Goal: Communication & Community: Answer question/provide support

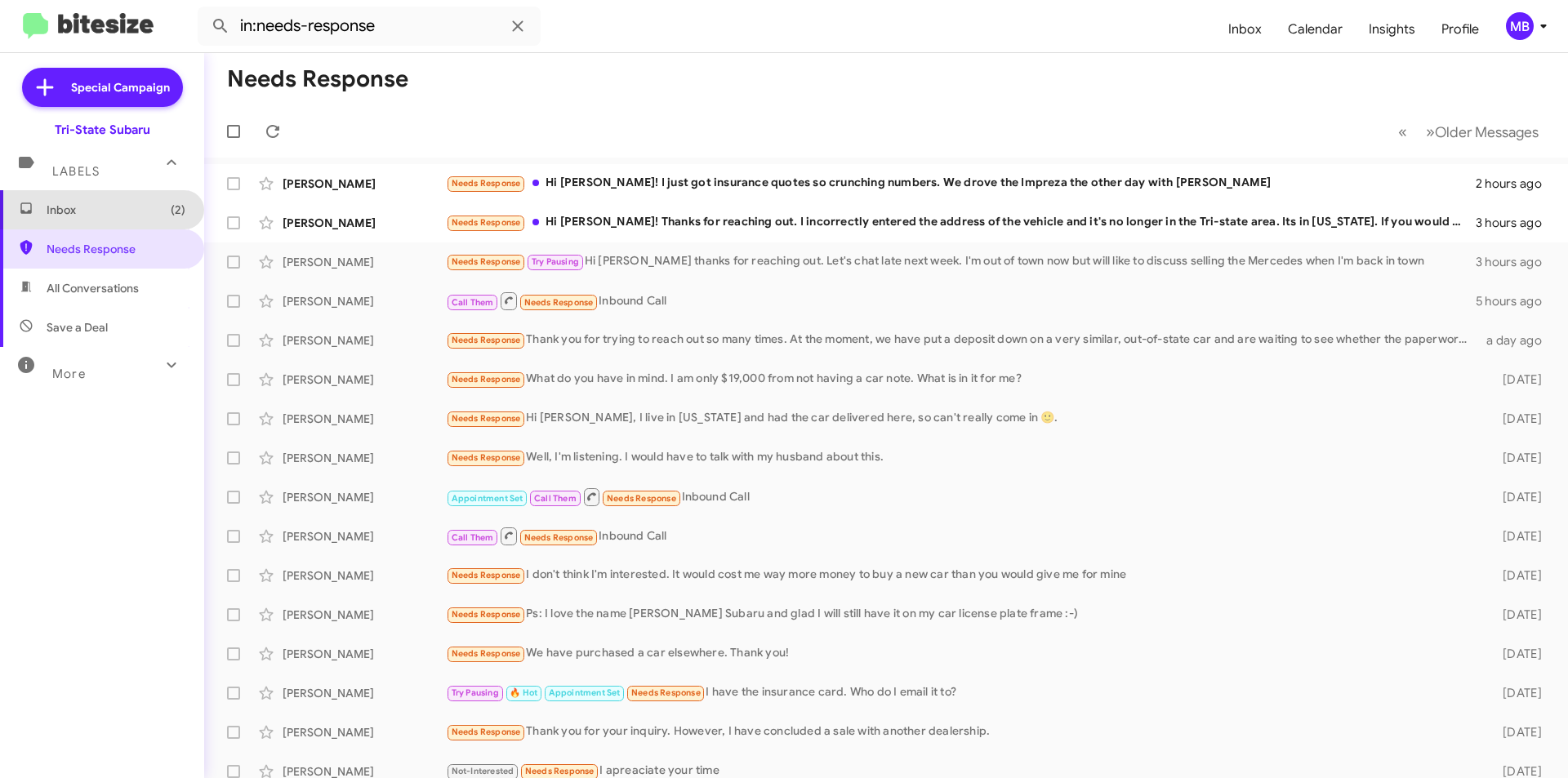
click at [171, 214] on span "(2)" at bounding box center [178, 209] width 14 height 16
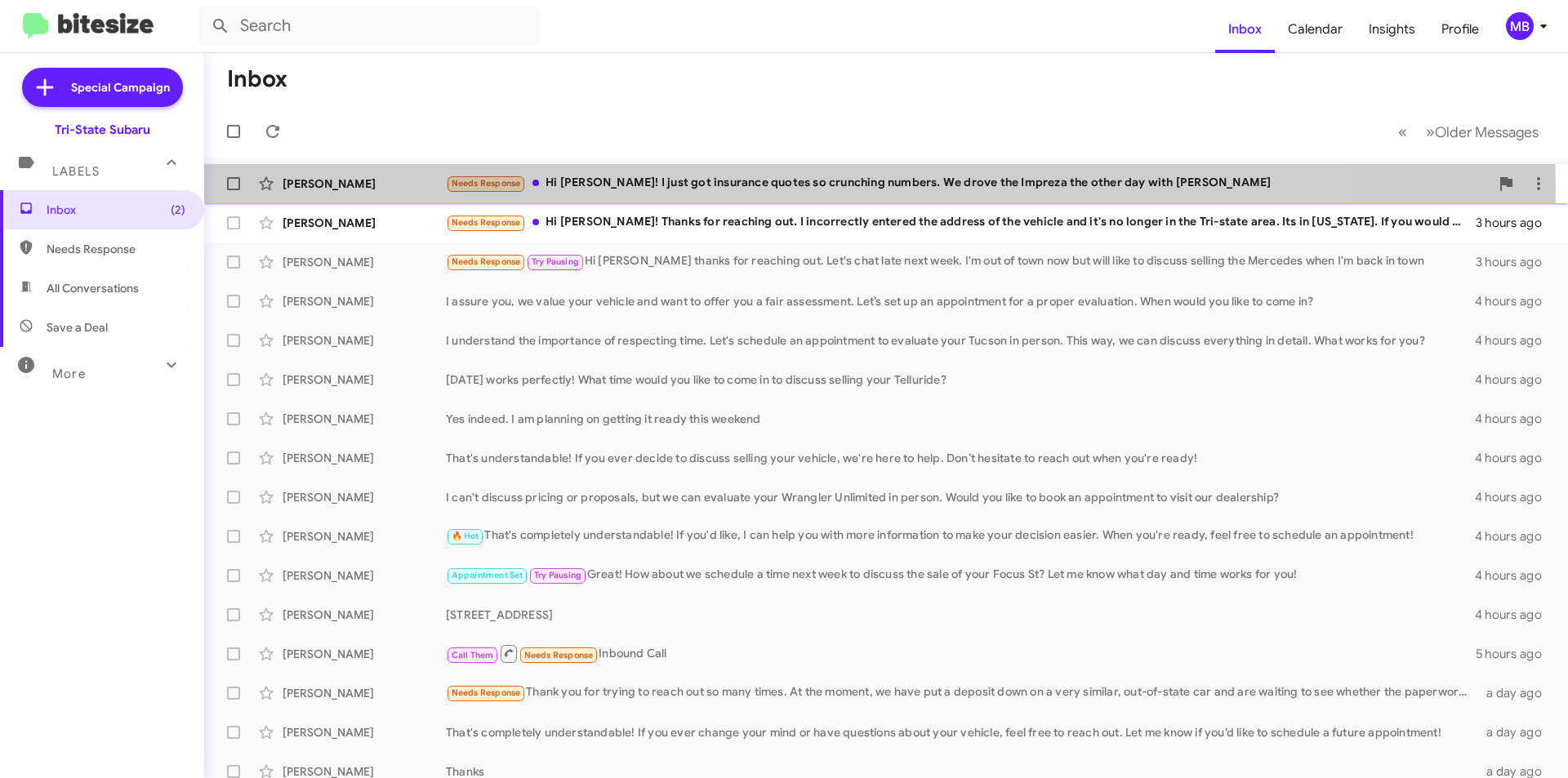
click at [623, 189] on div "Needs Response Hi [PERSON_NAME]! I just got insurance quotes so crunching numbe…" at bounding box center [967, 184] width 1043 height 19
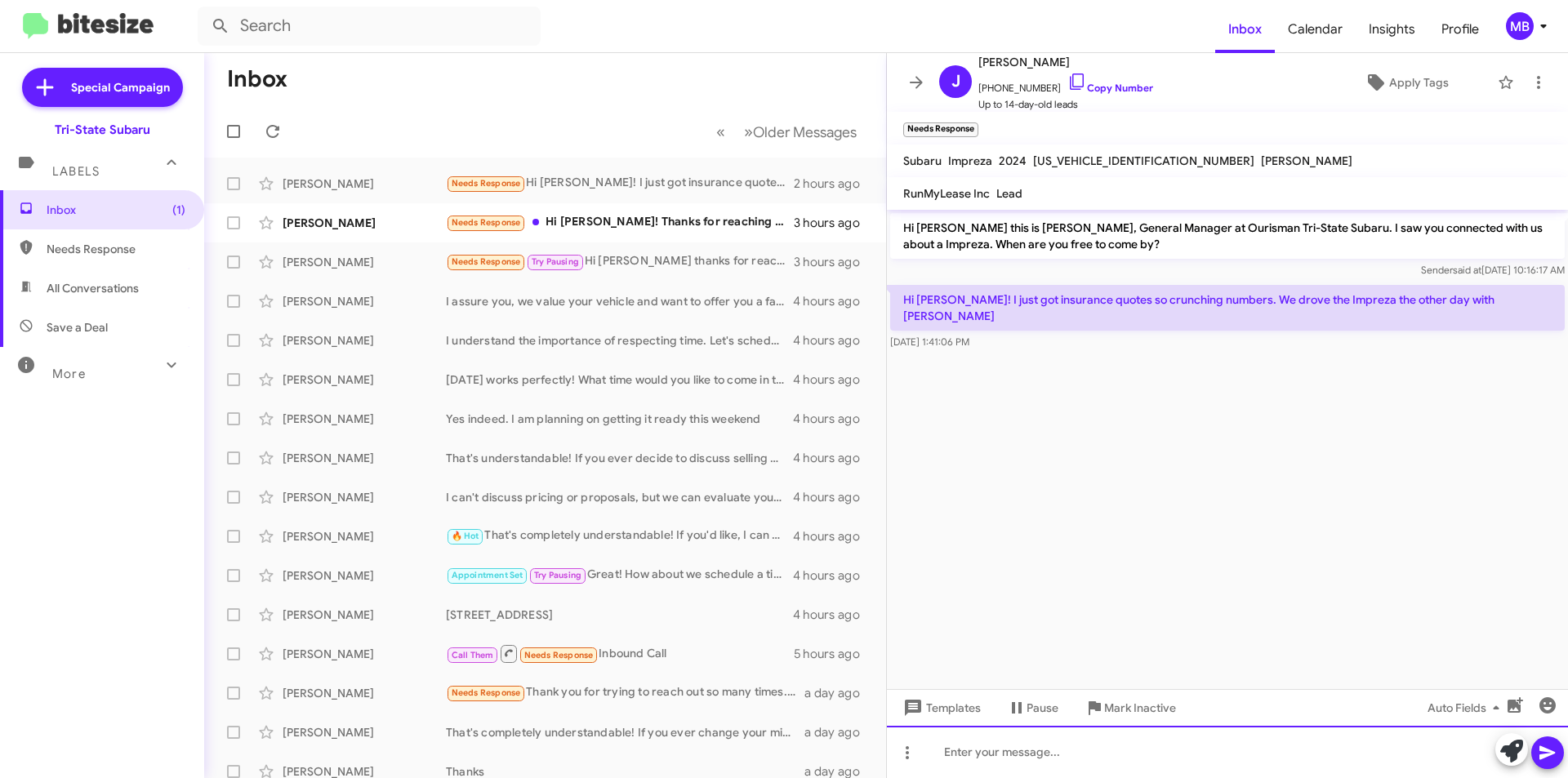
click at [1141, 750] on div at bounding box center [1227, 752] width 681 height 52
click at [1512, 754] on icon at bounding box center [1511, 750] width 23 height 23
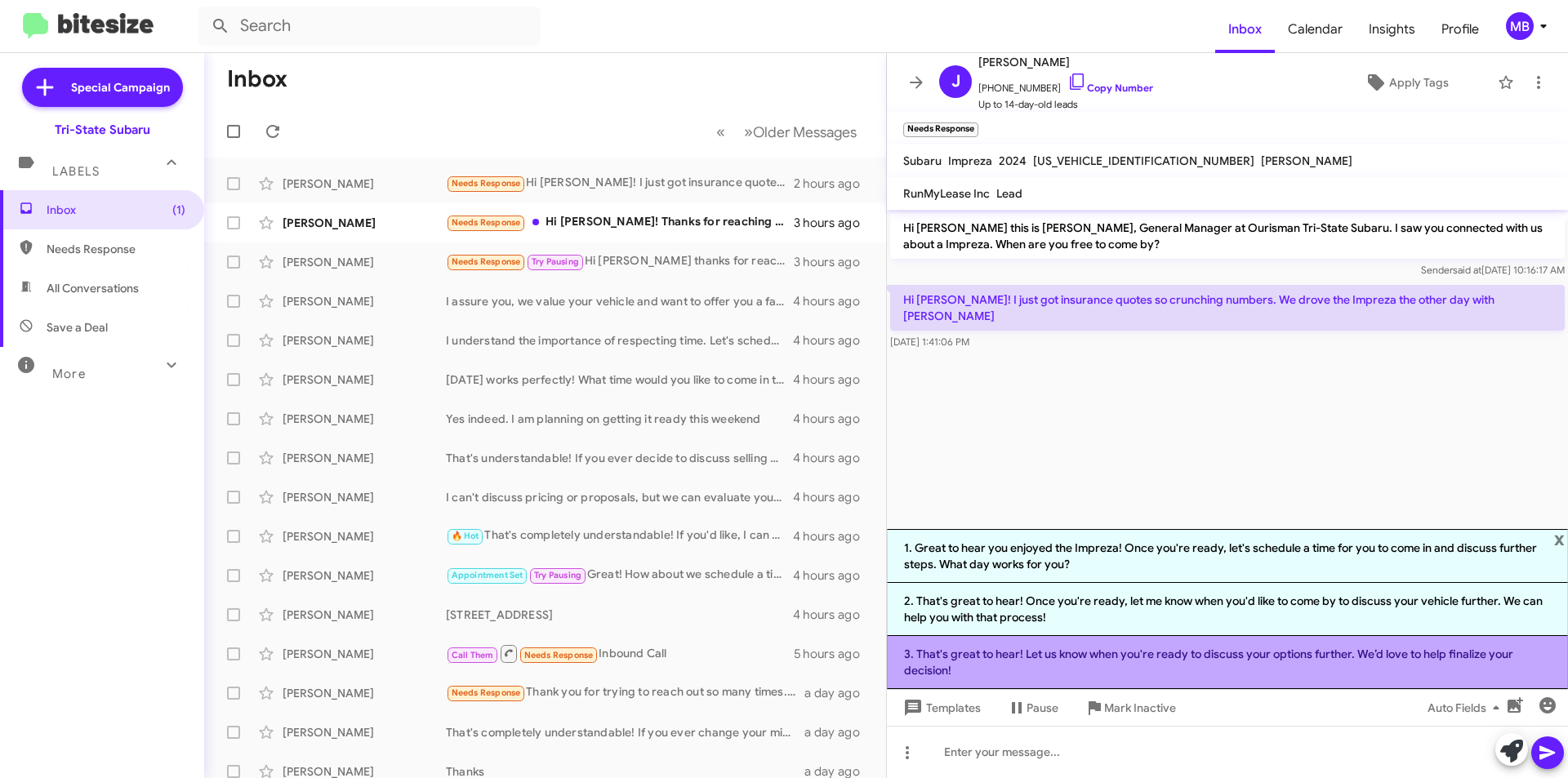
click at [1388, 674] on li "3. That's great to hear! Let us know when you're ready to discuss your options …" at bounding box center [1227, 662] width 681 height 53
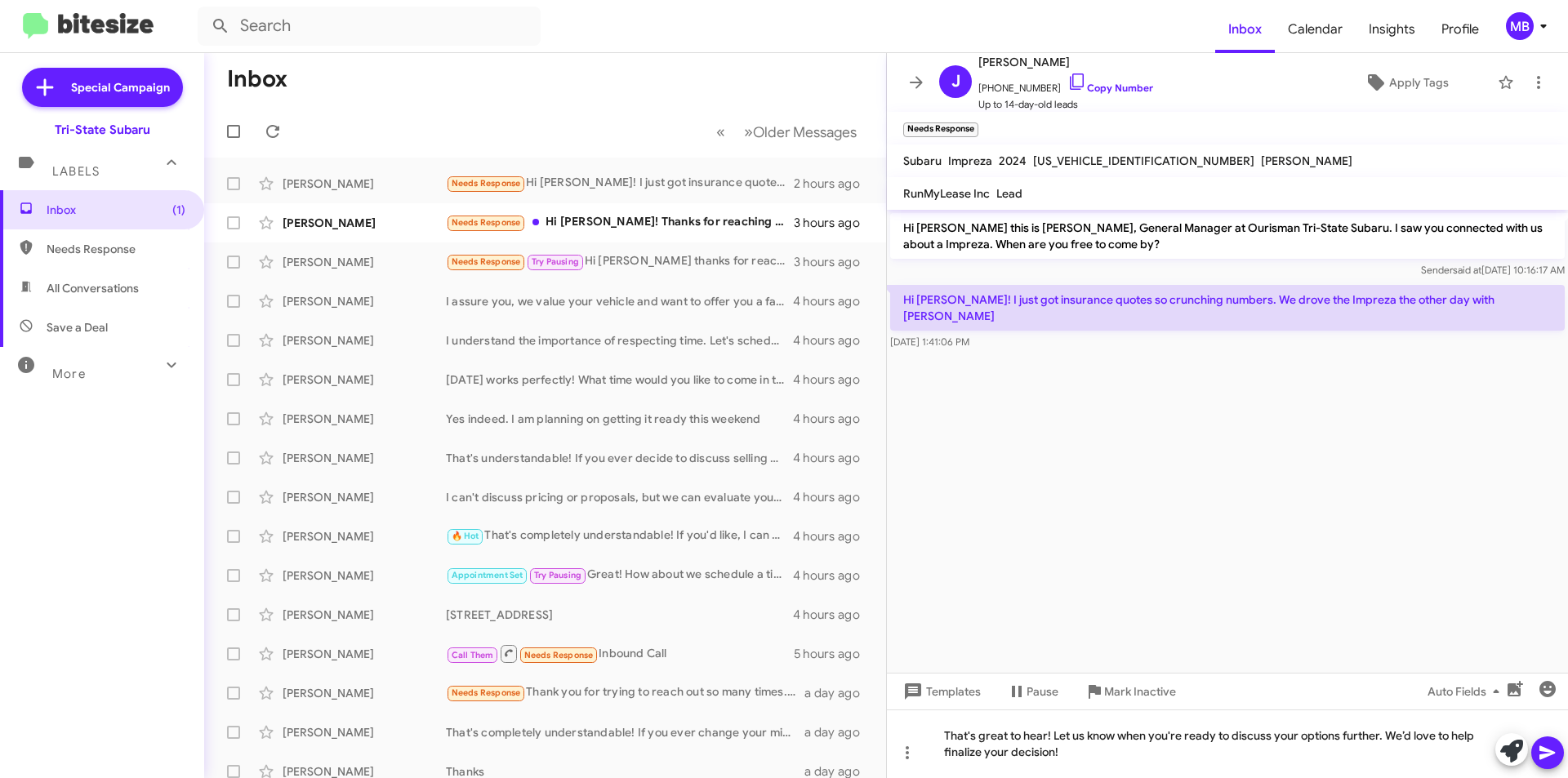
click at [1545, 753] on icon at bounding box center [1547, 752] width 19 height 19
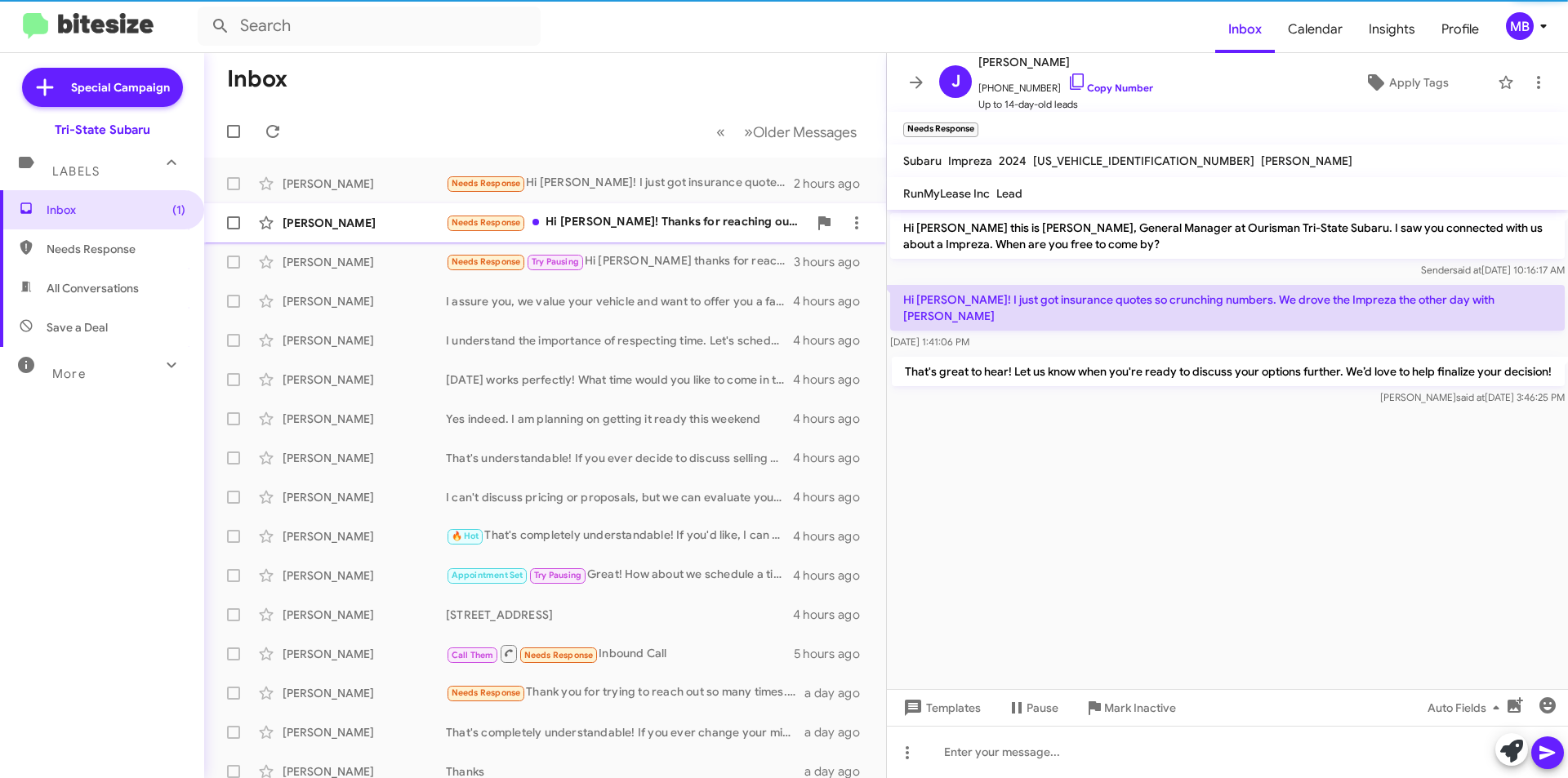
click at [721, 231] on div "Needs Response Hi [PERSON_NAME]! Thanks for reaching out. I incorrectly entered…" at bounding box center [627, 222] width 362 height 19
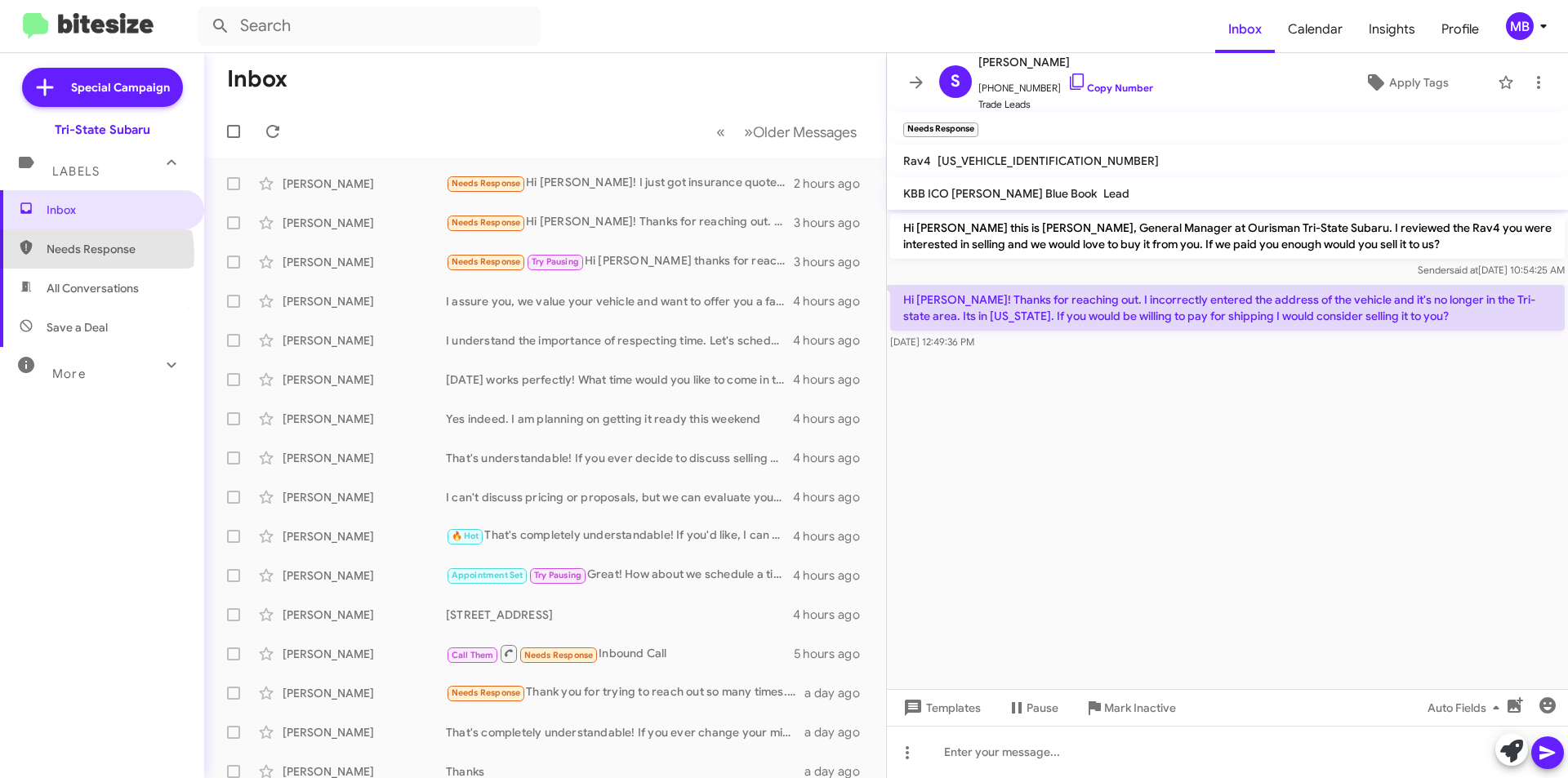
click at [87, 254] on span "Needs Response" at bounding box center [115, 248] width 139 height 16
type input "in:needs-response"
